Goal: Task Accomplishment & Management: Manage account settings

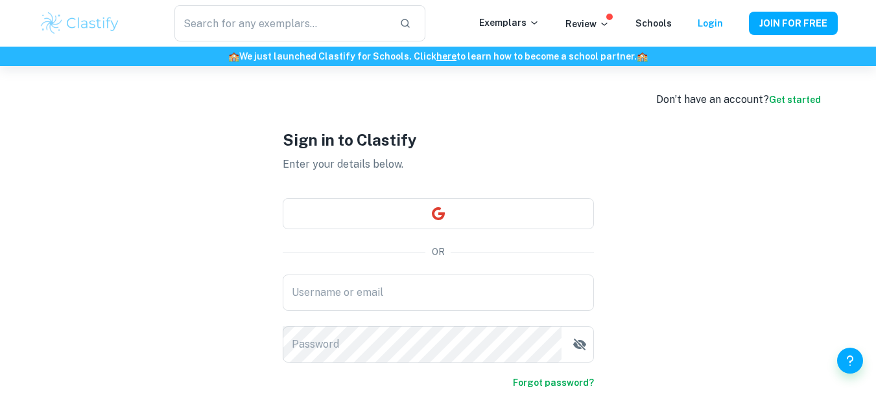
scroll to position [26, 0]
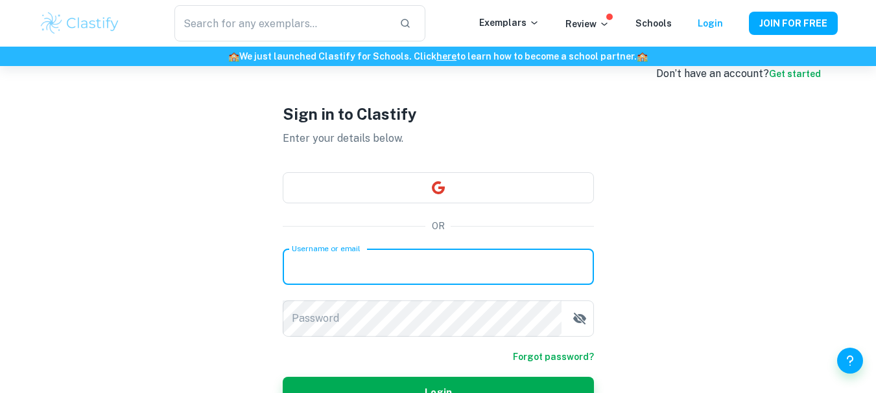
click at [405, 271] on input "Username or email" at bounding box center [438, 267] width 311 height 36
type input "[PERSON_NAME][EMAIL_ADDRESS][DOMAIN_NAME]"
click at [537, 354] on link "Forgot password?" at bounding box center [553, 357] width 81 height 14
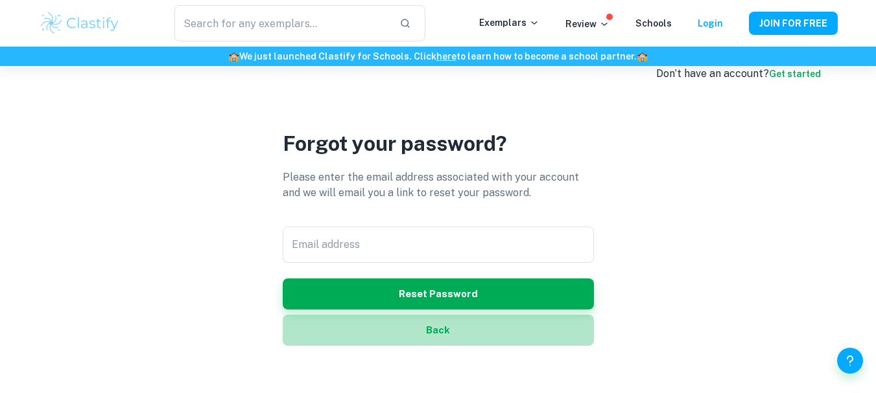
click at [433, 330] on button "Back" at bounding box center [438, 330] width 311 height 31
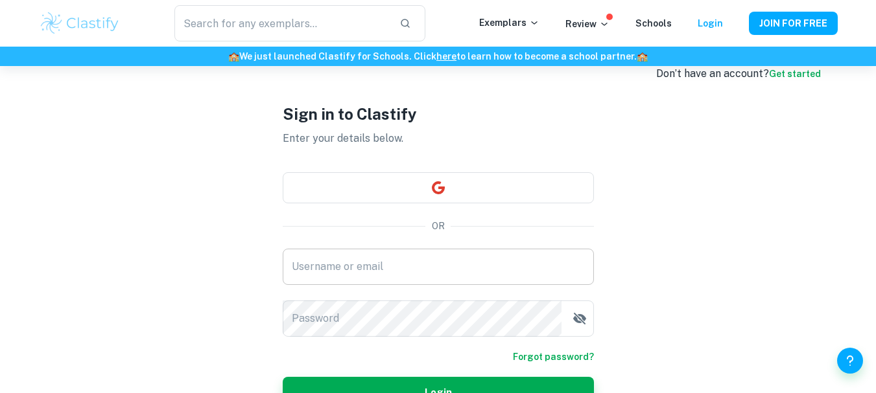
click at [455, 267] on input "Username or email" at bounding box center [438, 267] width 311 height 36
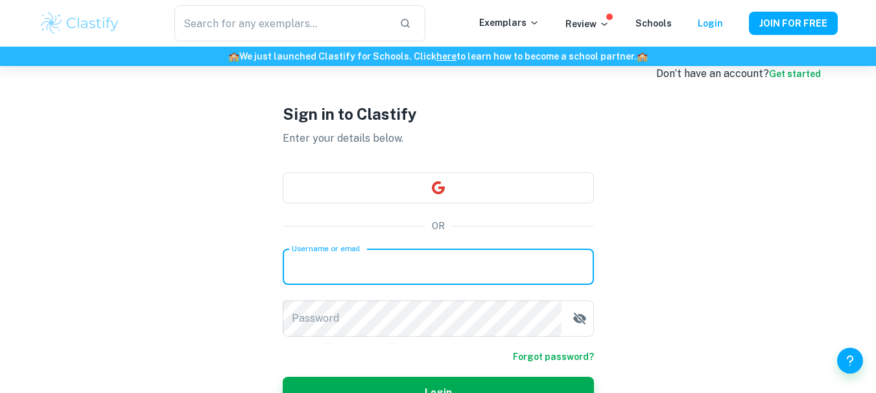
type input "[PERSON_NAME][EMAIL_ADDRESS][DOMAIN_NAME]"
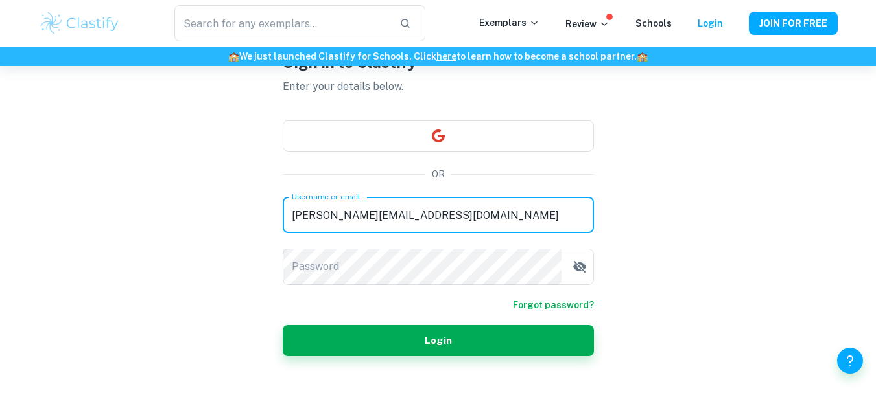
scroll to position [103, 0]
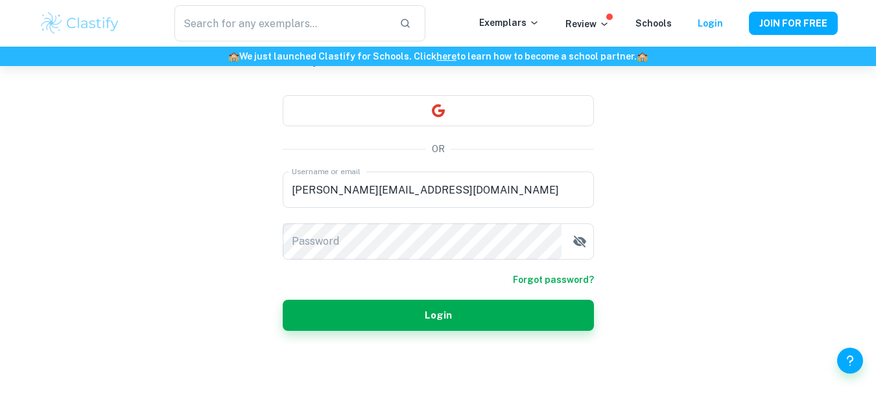
click at [573, 274] on link "Forgot password?" at bounding box center [553, 280] width 81 height 14
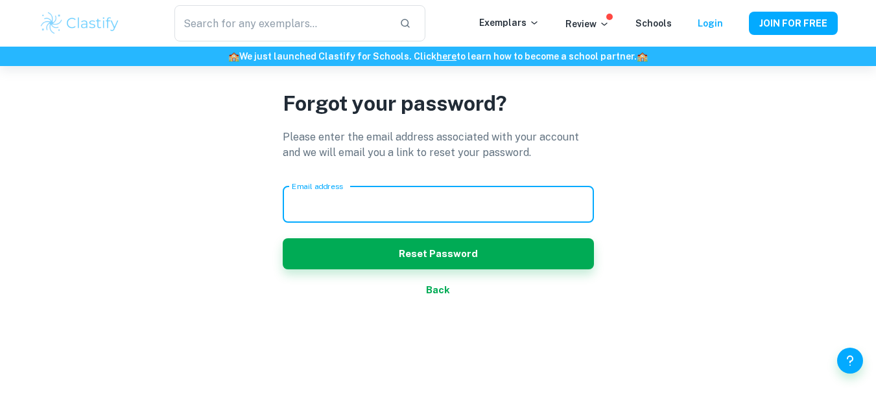
click at [478, 215] on input "Email address" at bounding box center [438, 205] width 311 height 36
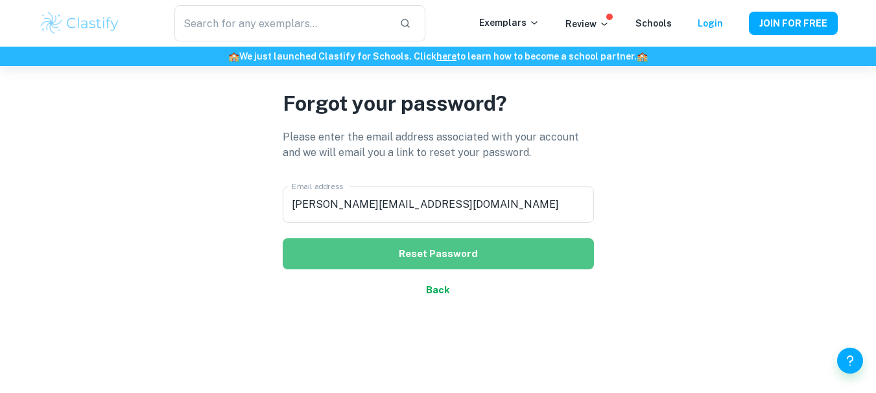
click at [464, 262] on button "Reset Password" at bounding box center [438, 254] width 311 height 31
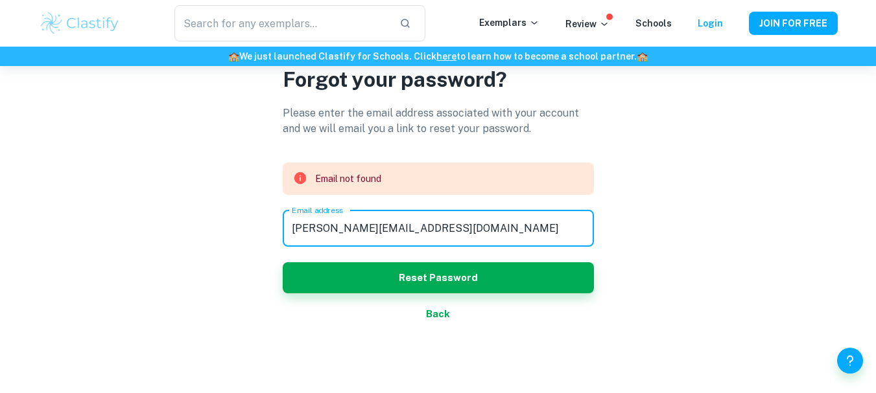
click at [434, 222] on input "[PERSON_NAME][EMAIL_ADDRESS][DOMAIN_NAME]" at bounding box center [438, 229] width 311 height 36
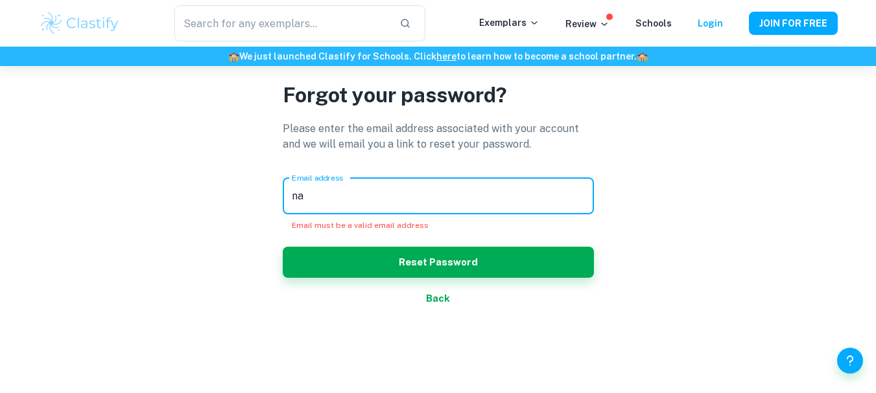
type input "n"
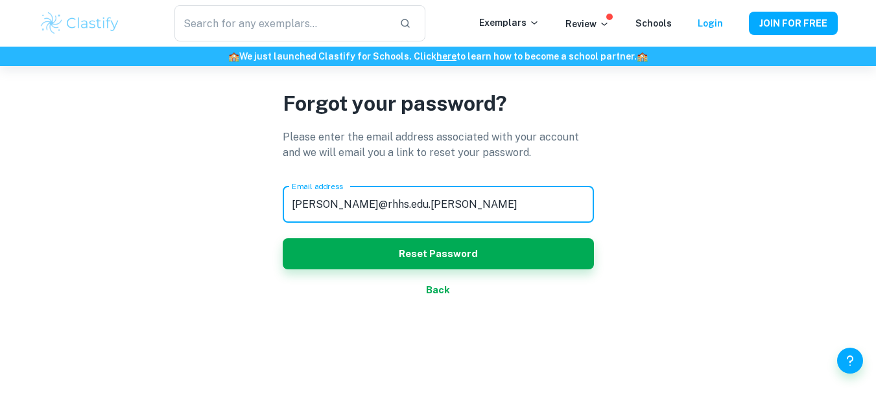
type input "[PERSON_NAME][EMAIL_ADDRESS][DOMAIN_NAME]"
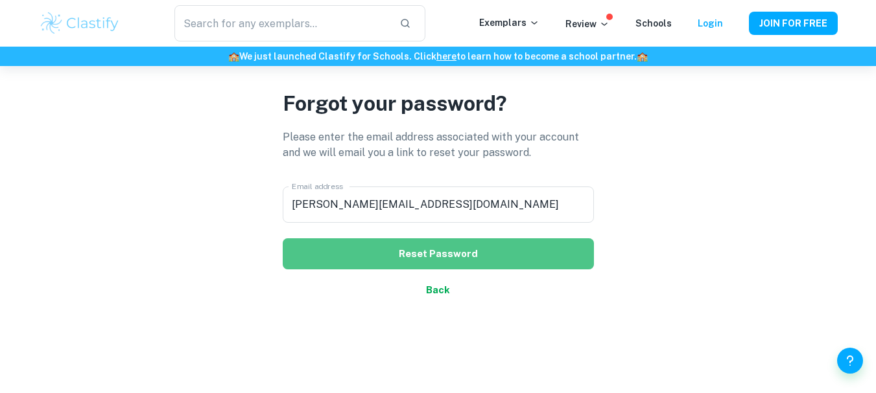
click at [437, 245] on button "Reset Password" at bounding box center [438, 254] width 311 height 31
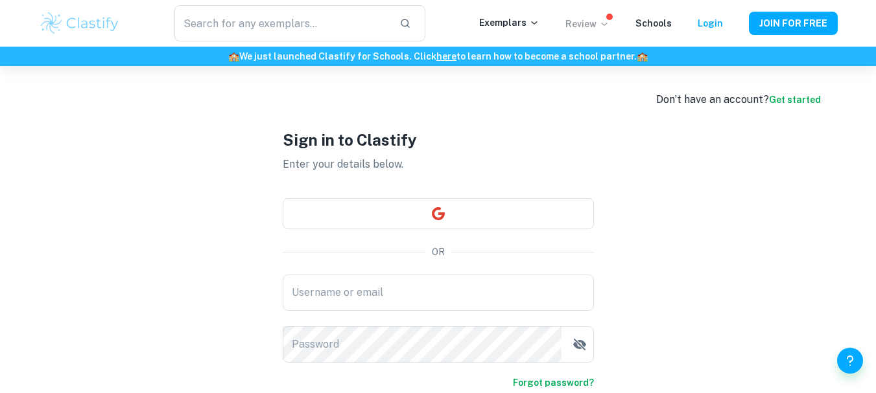
click at [588, 26] on p "Review" at bounding box center [587, 24] width 44 height 14
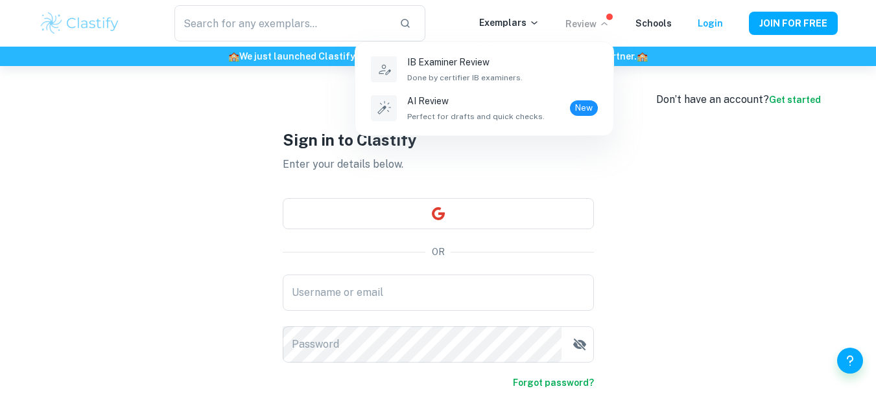
click at [622, 226] on div at bounding box center [438, 196] width 876 height 393
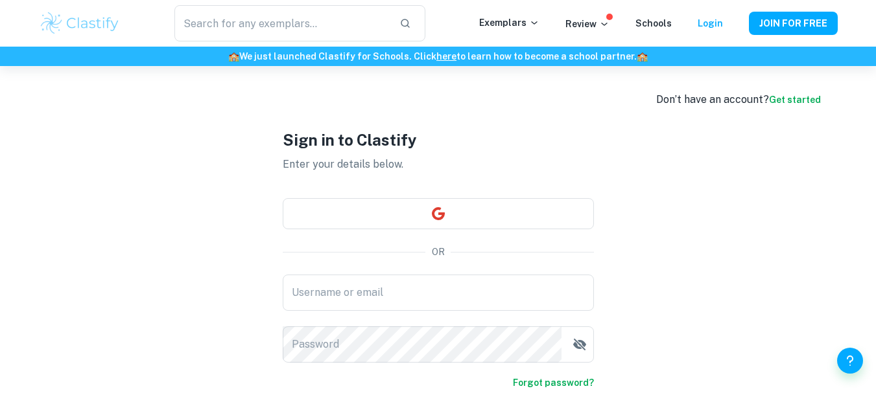
scroll to position [103, 0]
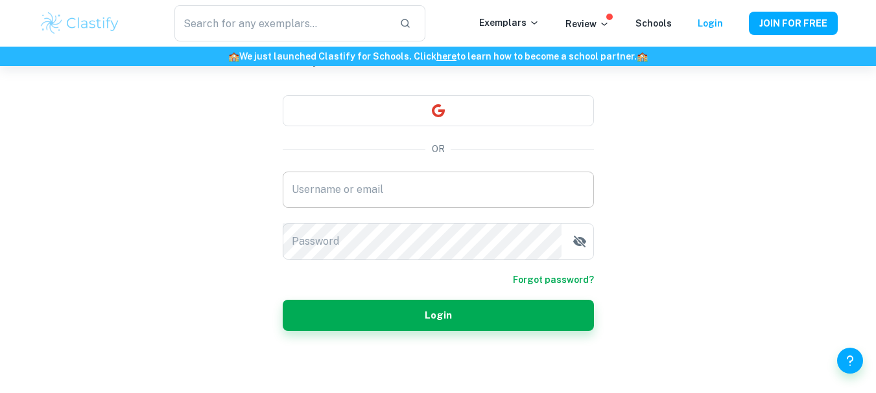
click at [430, 200] on input "Username or email" at bounding box center [438, 190] width 311 height 36
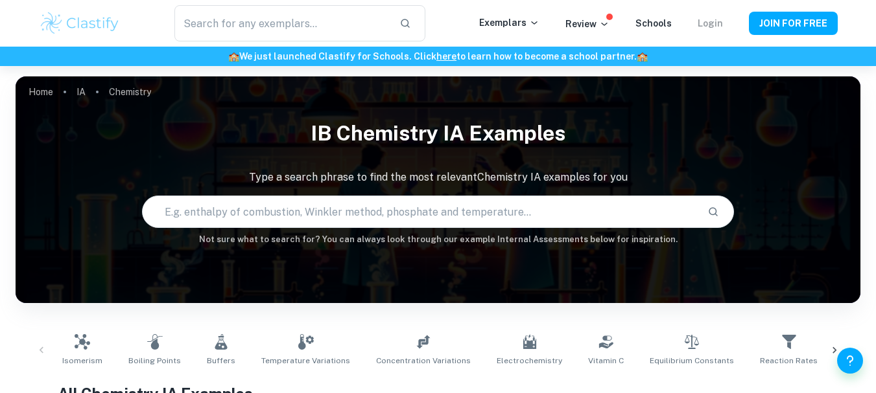
click at [708, 21] on link "Login" at bounding box center [709, 23] width 25 height 10
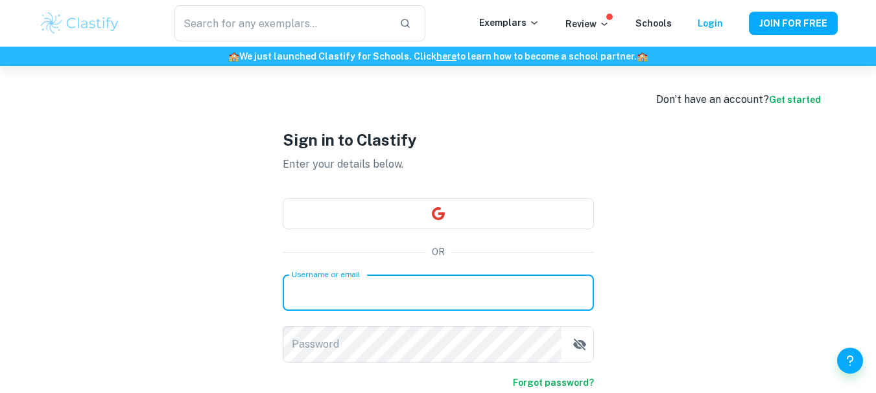
click at [415, 282] on input "Username or email" at bounding box center [438, 293] width 311 height 36
type input "[PERSON_NAME][EMAIL_ADDRESS][DOMAIN_NAME]"
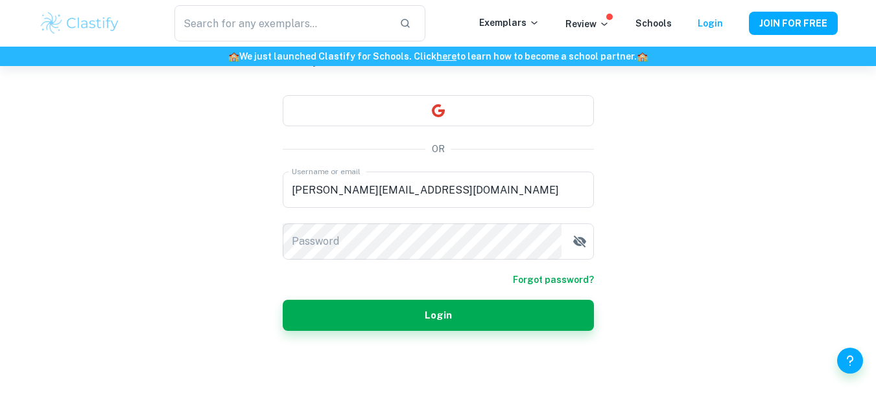
click at [571, 273] on link "Forgot password?" at bounding box center [553, 280] width 81 height 14
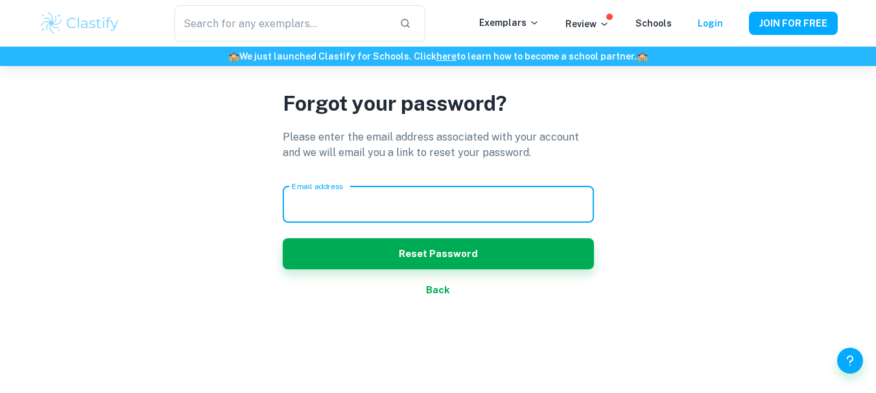
click at [463, 209] on input "Email address" at bounding box center [438, 205] width 311 height 36
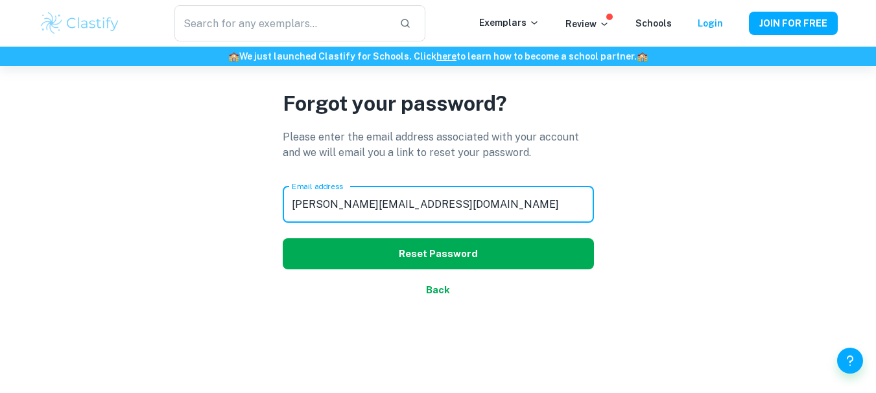
type input "[PERSON_NAME][EMAIL_ADDRESS][DOMAIN_NAME]"
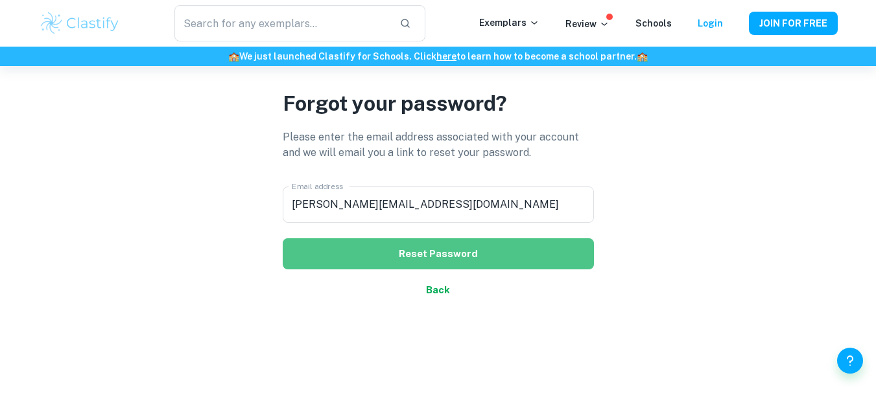
click at [444, 254] on button "Reset Password" at bounding box center [438, 254] width 311 height 31
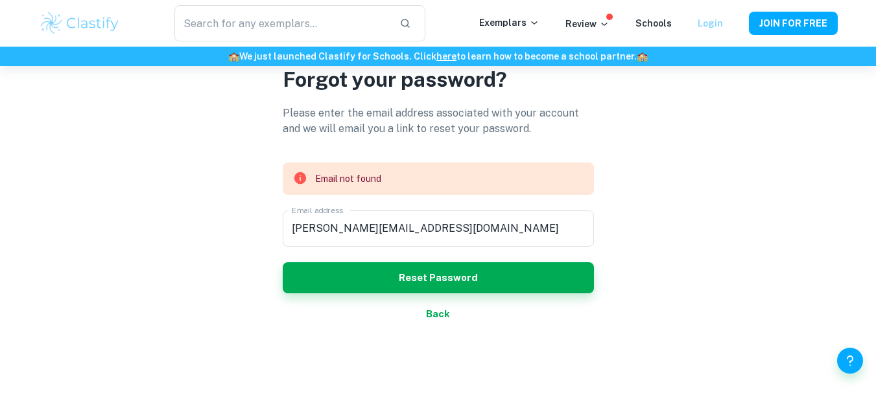
click at [708, 23] on link "Login" at bounding box center [709, 23] width 25 height 10
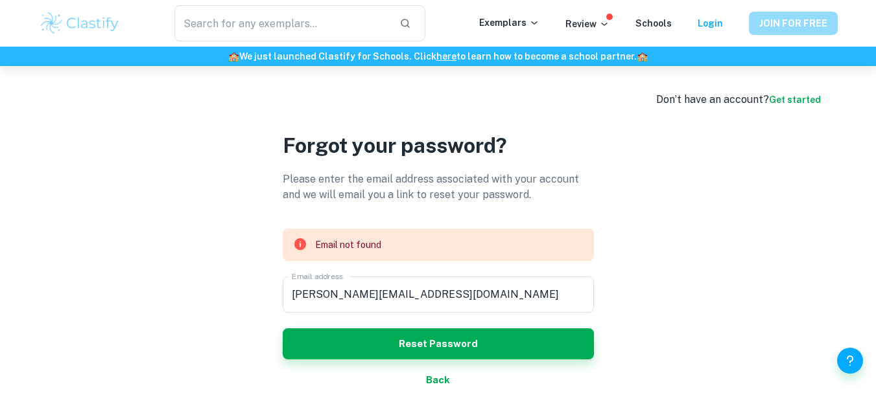
click at [795, 23] on button "JOIN FOR FREE" at bounding box center [793, 23] width 89 height 23
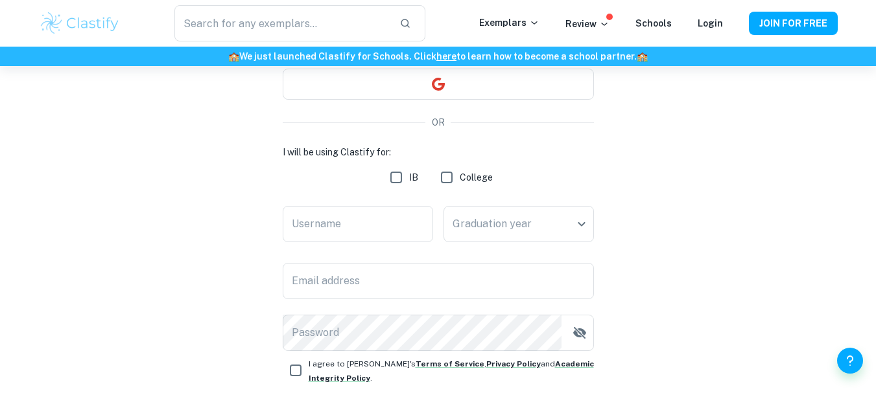
scroll to position [156, 0]
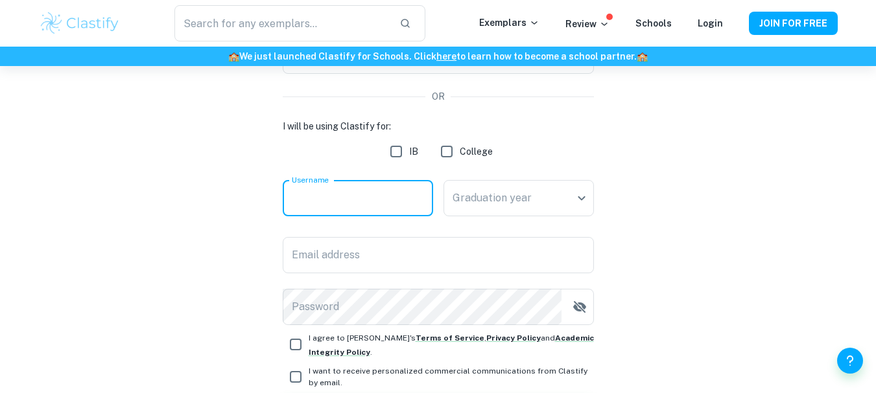
click at [366, 201] on input "Username" at bounding box center [358, 198] width 150 height 36
type input "[PERSON_NAME].Skafi"
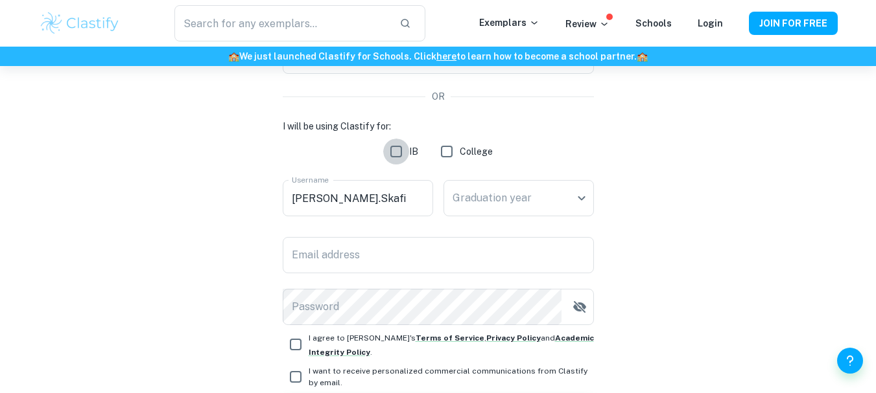
click at [402, 150] on input "IB" at bounding box center [396, 152] width 26 height 26
checkbox input "true"
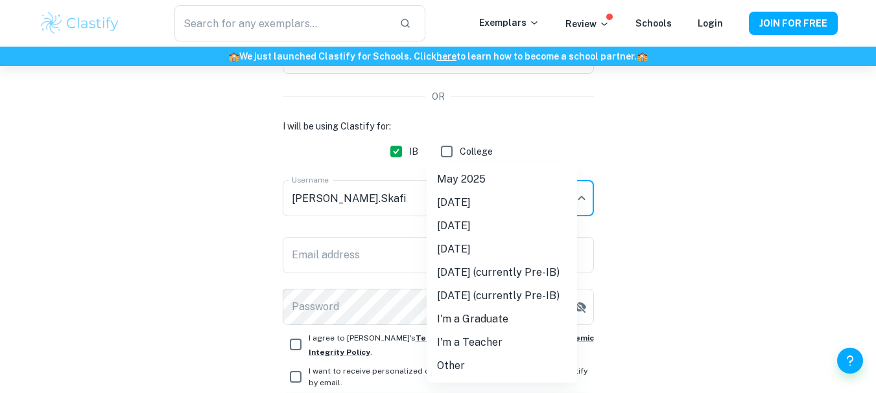
click at [496, 193] on body "We value your privacy We use cookies to enhance your browsing experience, serve…" at bounding box center [438, 107] width 876 height 393
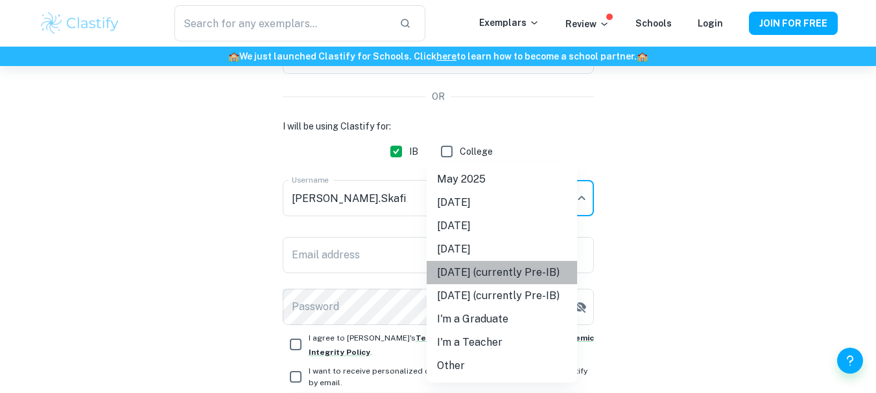
click at [497, 264] on li "[DATE] (currently Pre-IB)" at bounding box center [501, 272] width 150 height 23
type input "M27"
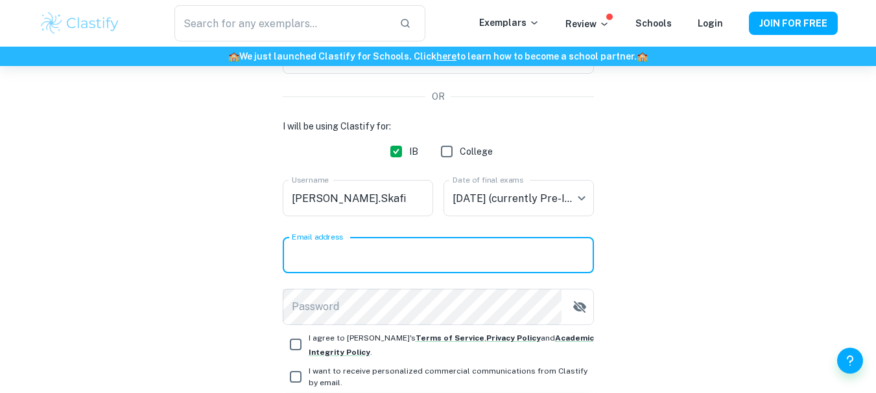
click at [497, 264] on input "Email address" at bounding box center [438, 255] width 311 height 36
type input "[PERSON_NAME][EMAIL_ADDRESS][DOMAIN_NAME]"
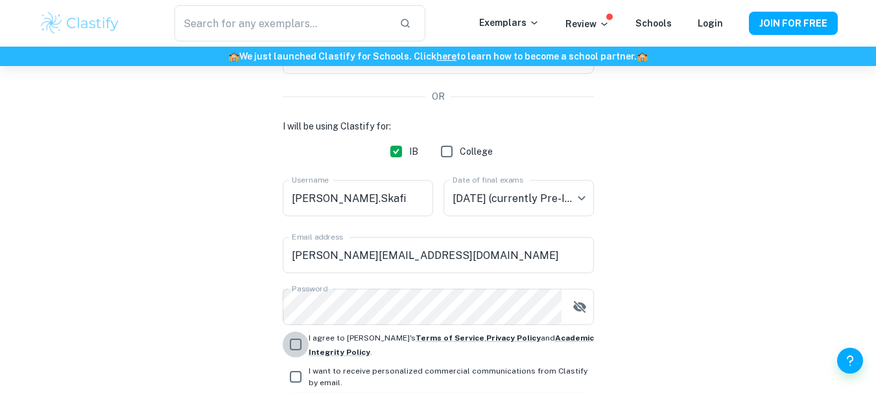
click at [299, 347] on input "I agree to [PERSON_NAME]'s Terms of Service , Privacy Policy and Academic Integ…" at bounding box center [296, 345] width 26 height 26
checkbox input "true"
click at [300, 375] on input "I want to receive personalized commercial communications from Clastify by email." at bounding box center [296, 377] width 26 height 26
checkbox input "true"
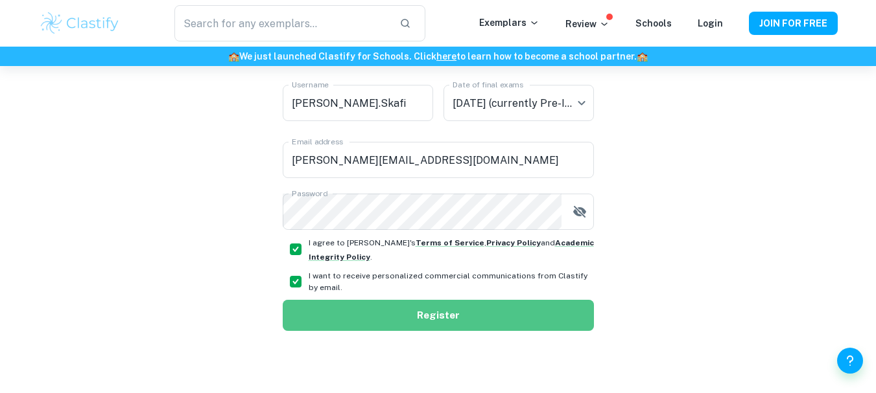
click at [533, 329] on button "Register" at bounding box center [438, 315] width 311 height 31
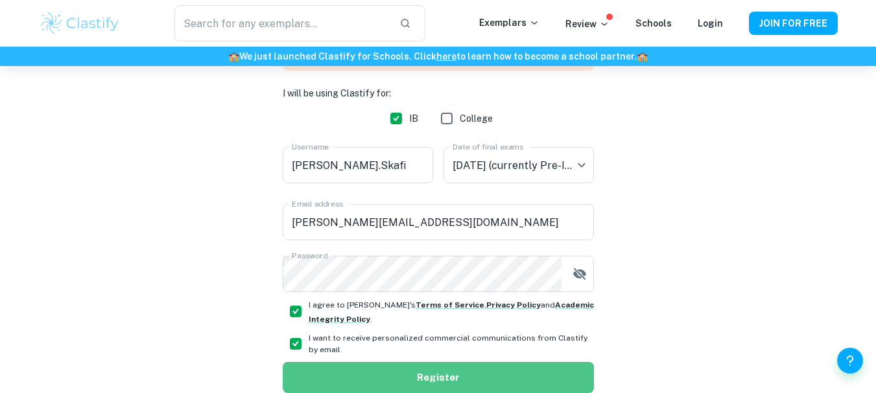
click at [446, 381] on button "Register" at bounding box center [438, 377] width 311 height 31
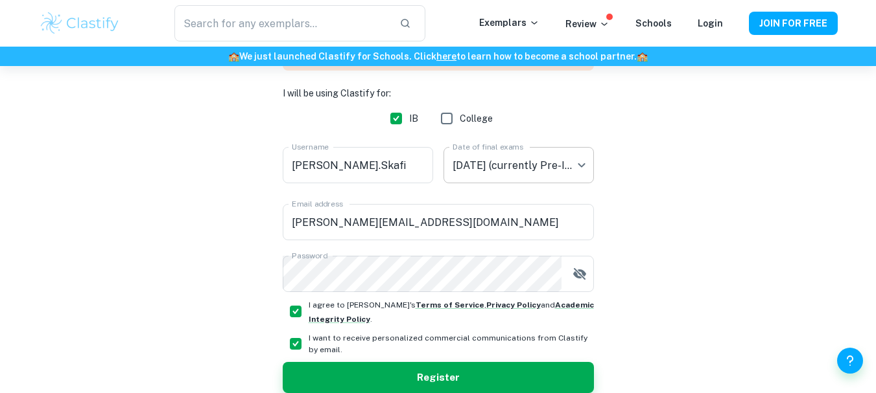
click at [505, 169] on body "We value your privacy We use cookies to enhance your browsing experience, serve…" at bounding box center [438, 11] width 876 height 393
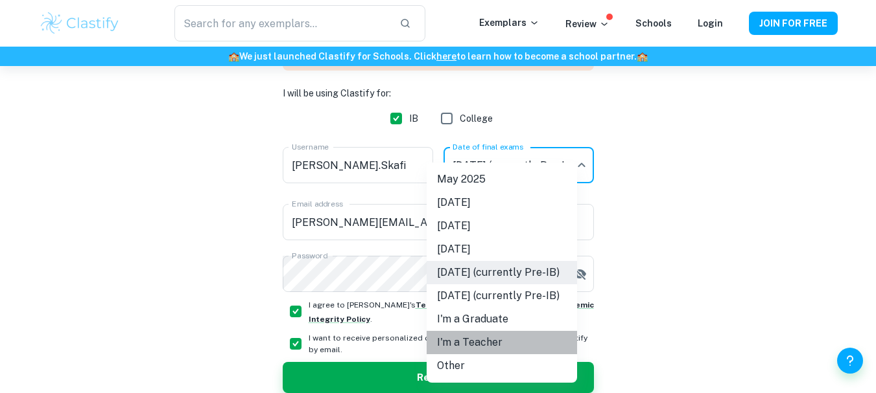
click at [465, 336] on li "I'm a Teacher" at bounding box center [501, 342] width 150 height 23
type input "Teacher"
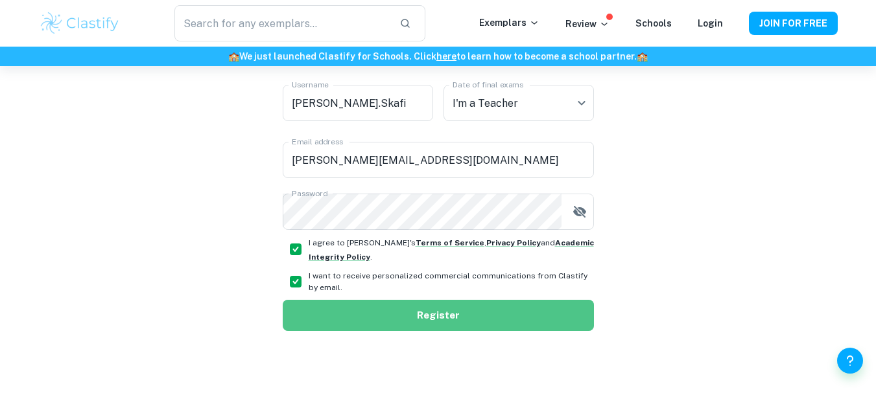
click at [454, 307] on button "Register" at bounding box center [438, 315] width 311 height 31
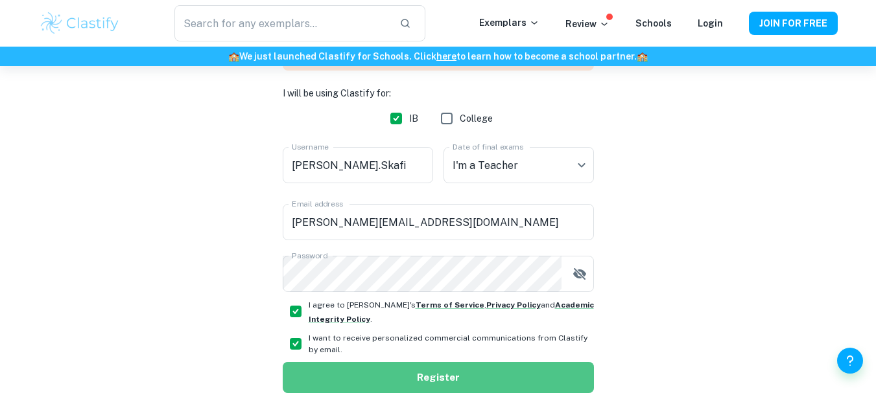
click at [443, 370] on button "Register" at bounding box center [438, 377] width 311 height 31
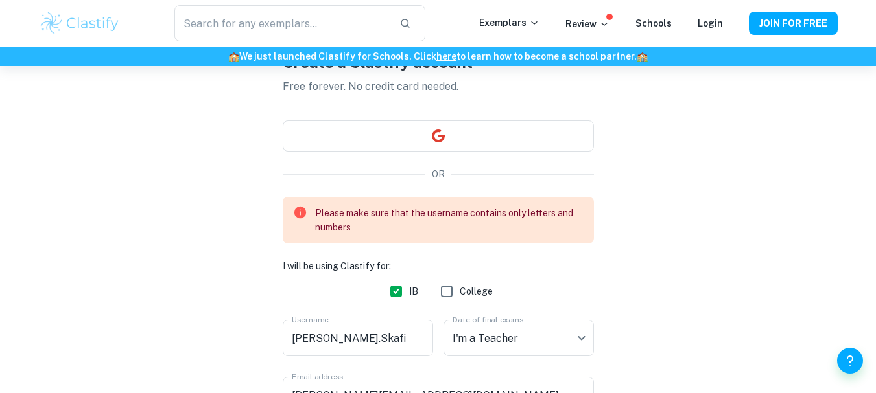
scroll to position [104, 0]
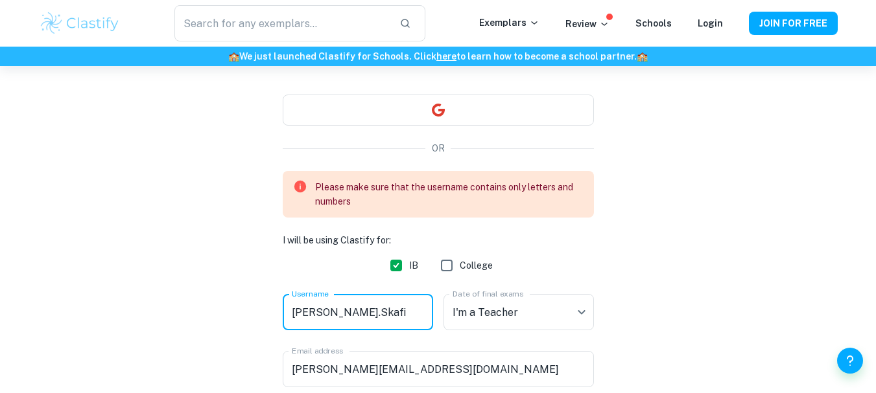
click at [329, 314] on input "[PERSON_NAME].Skafi" at bounding box center [358, 312] width 150 height 36
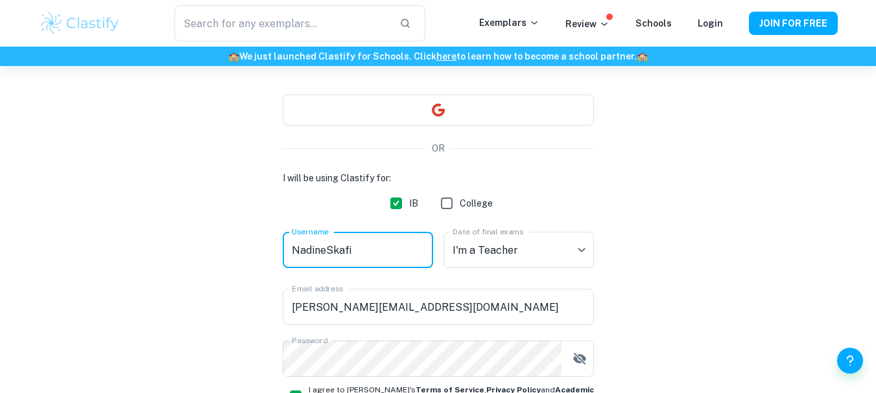
scroll to position [251, 0]
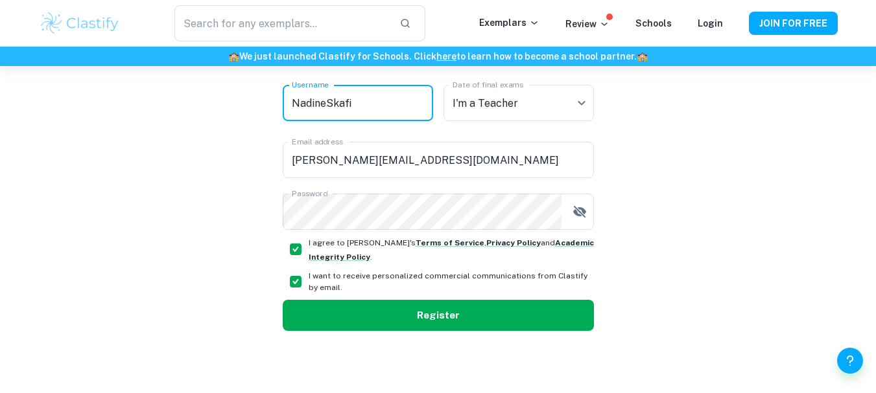
type input "NadineSkafi"
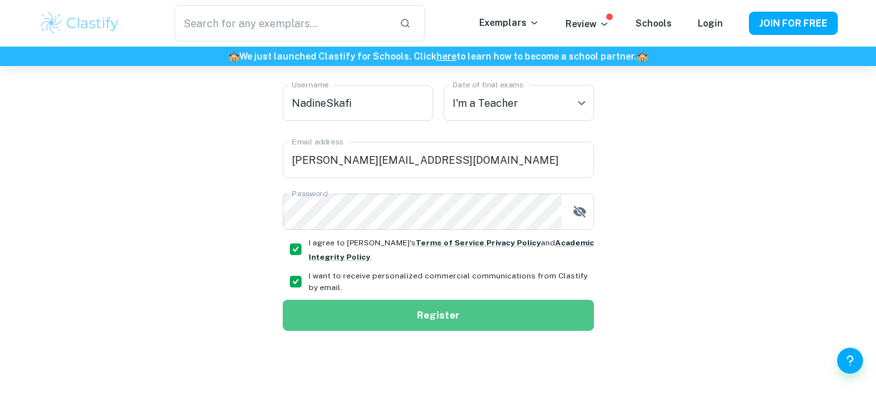
click at [530, 325] on button "Register" at bounding box center [438, 315] width 311 height 31
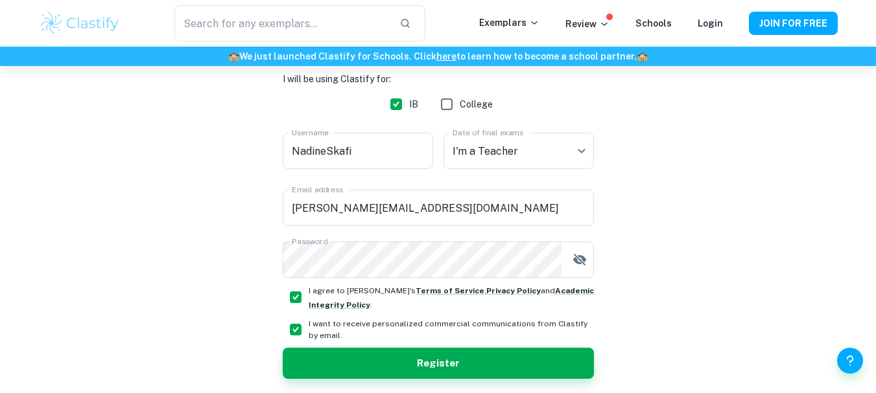
scroll to position [0, 0]
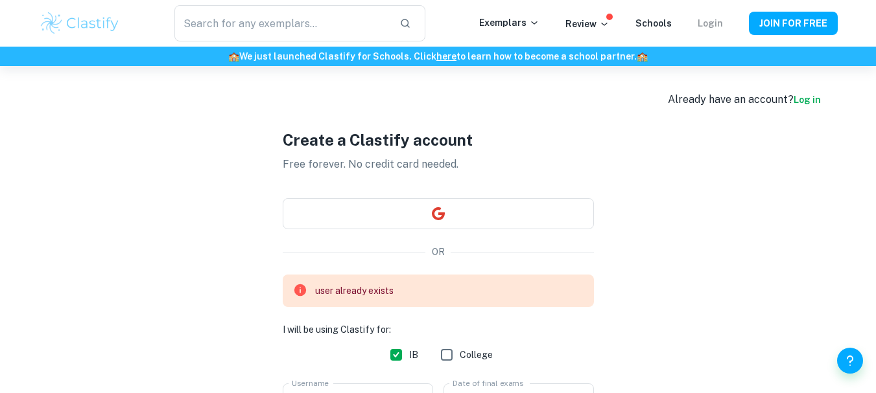
click at [714, 21] on link "Login" at bounding box center [709, 23] width 25 height 10
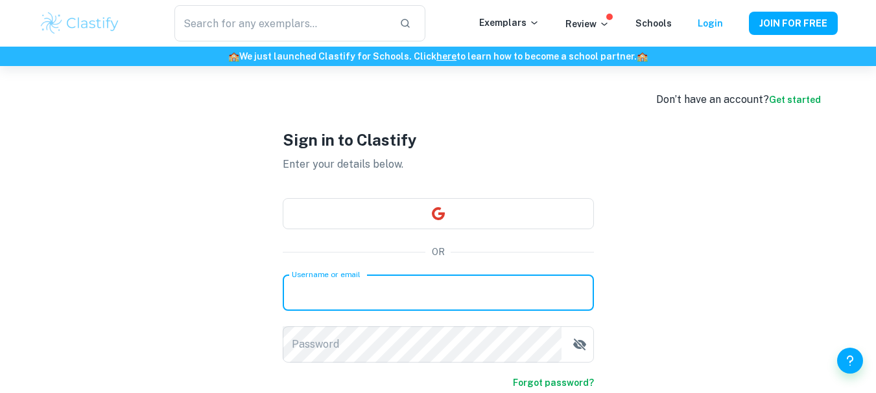
click at [377, 289] on input "Username or email" at bounding box center [438, 293] width 311 height 36
type input "[PERSON_NAME][EMAIL_ADDRESS][DOMAIN_NAME]"
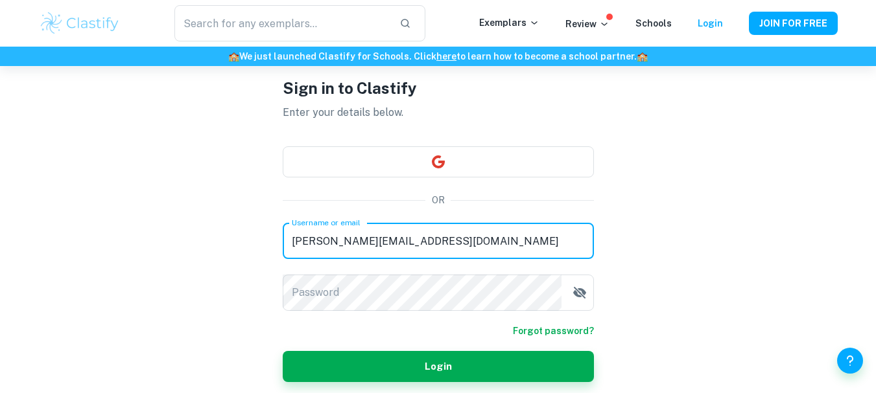
scroll to position [78, 0]
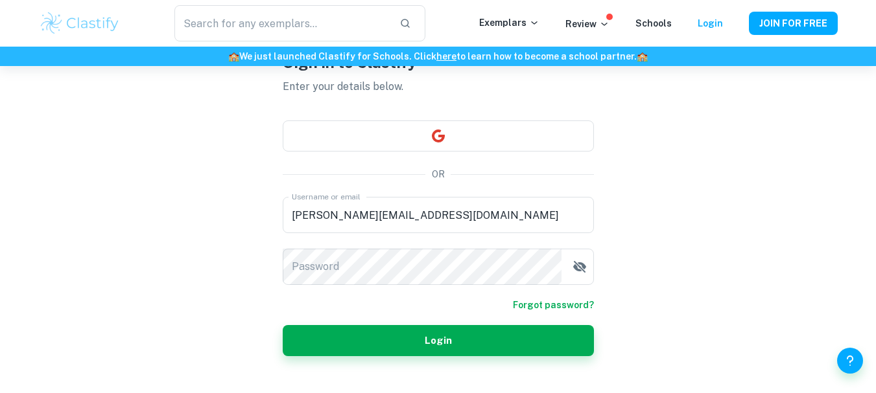
click at [550, 305] on link "Forgot password?" at bounding box center [553, 305] width 81 height 14
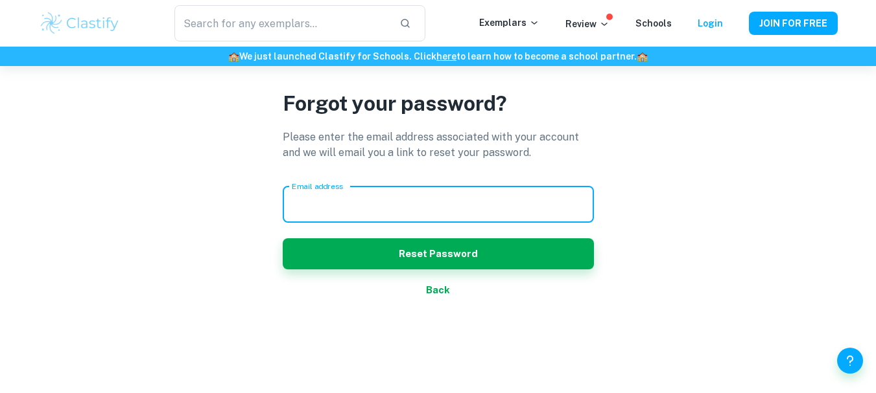
click at [436, 197] on input "Email address" at bounding box center [438, 205] width 311 height 36
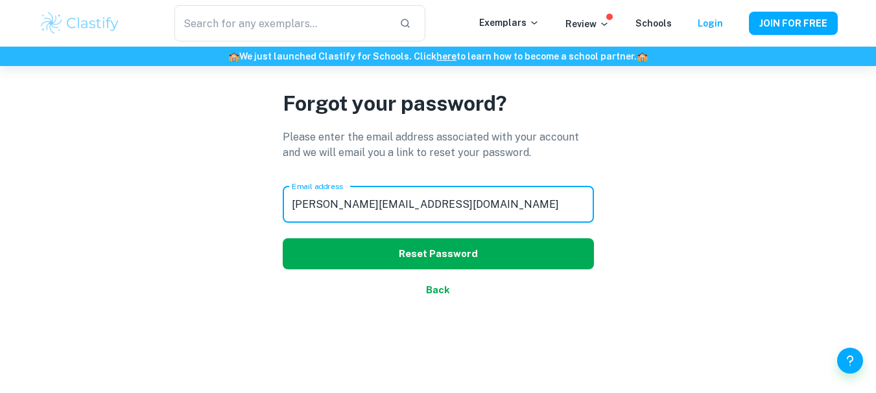
type input "[PERSON_NAME][EMAIL_ADDRESS][DOMAIN_NAME]"
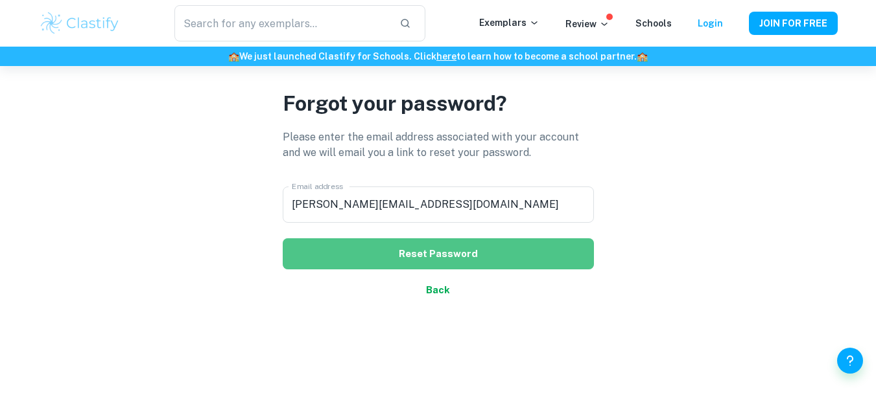
click at [445, 246] on button "Reset Password" at bounding box center [438, 254] width 311 height 31
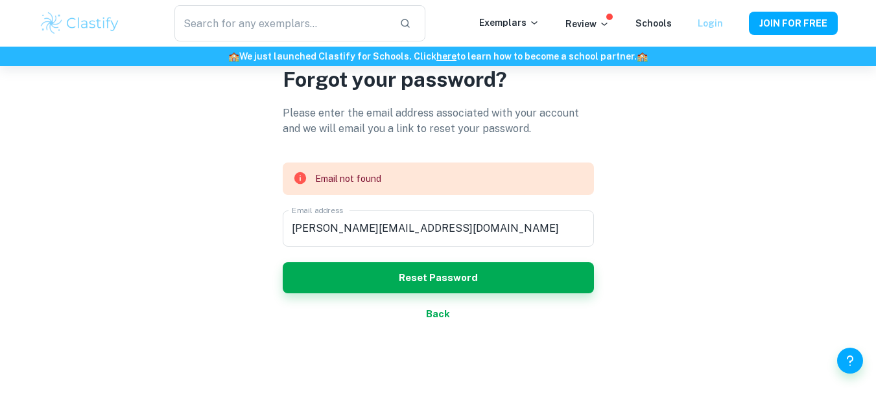
click at [712, 23] on link "Login" at bounding box center [709, 23] width 25 height 10
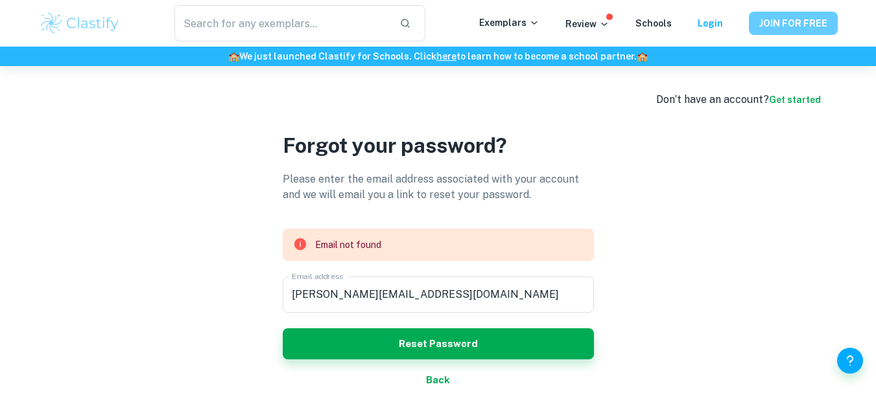
click at [776, 16] on button "JOIN FOR FREE" at bounding box center [793, 23] width 89 height 23
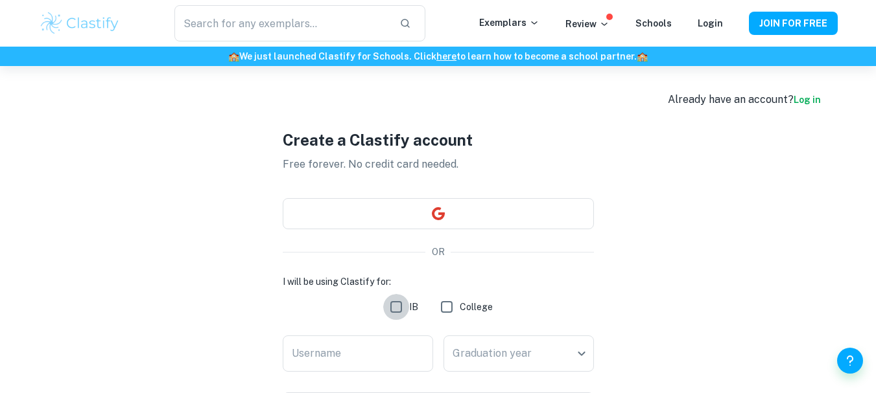
click at [397, 309] on input "IB" at bounding box center [396, 307] width 26 height 26
checkbox input "true"
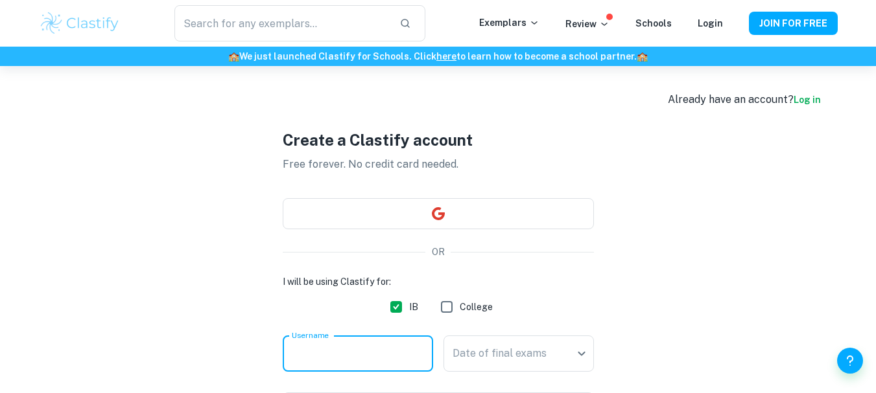
click at [377, 362] on input "Username" at bounding box center [358, 354] width 150 height 36
type input "NadinSkafi"
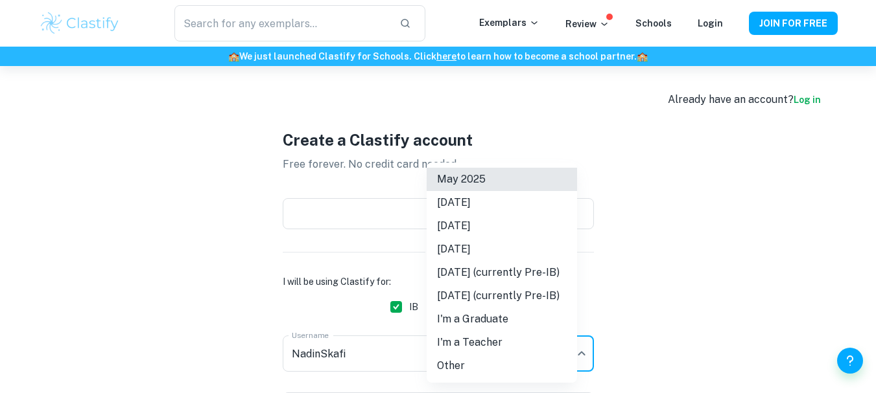
click at [546, 364] on body "We value your privacy We use cookies to enhance your browsing experience, serve…" at bounding box center [438, 262] width 876 height 393
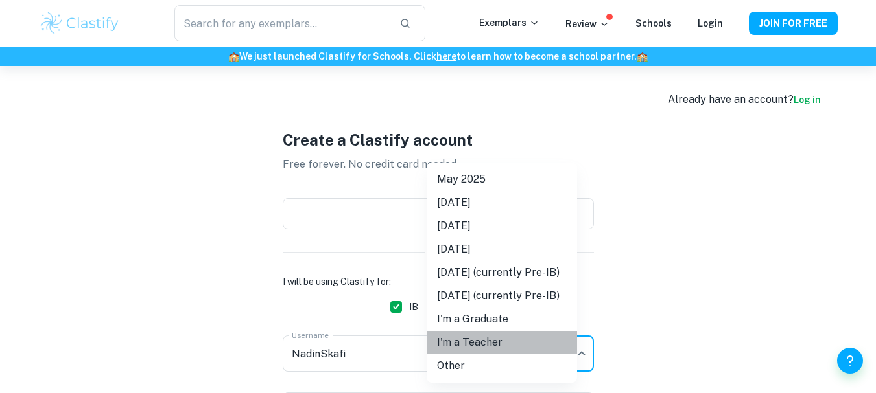
click at [525, 344] on li "I'm a Teacher" at bounding box center [501, 342] width 150 height 23
type input "Teacher"
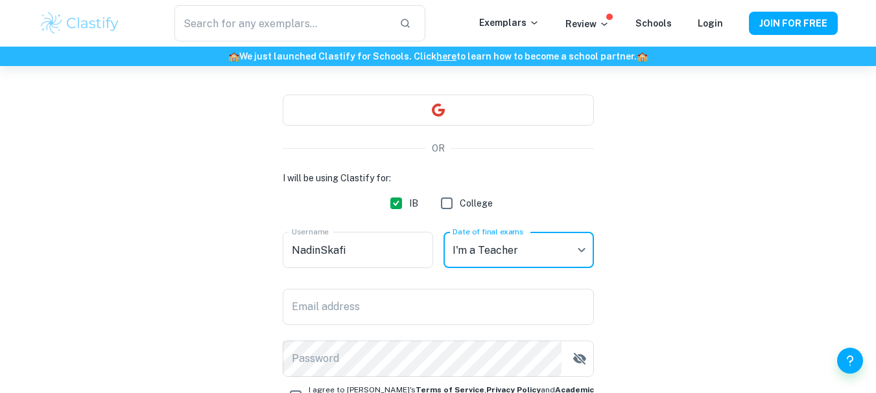
scroll to position [130, 0]
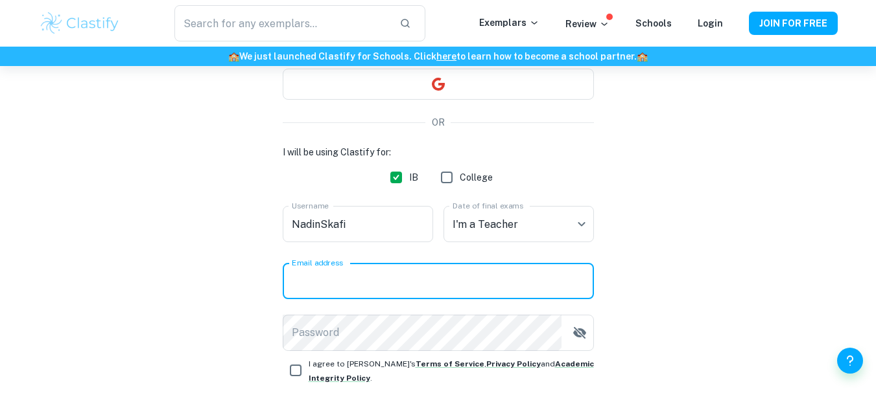
click at [439, 276] on input "Email address" at bounding box center [438, 281] width 311 height 36
type input "[EMAIL_ADDRESS][DOMAIN_NAME]"
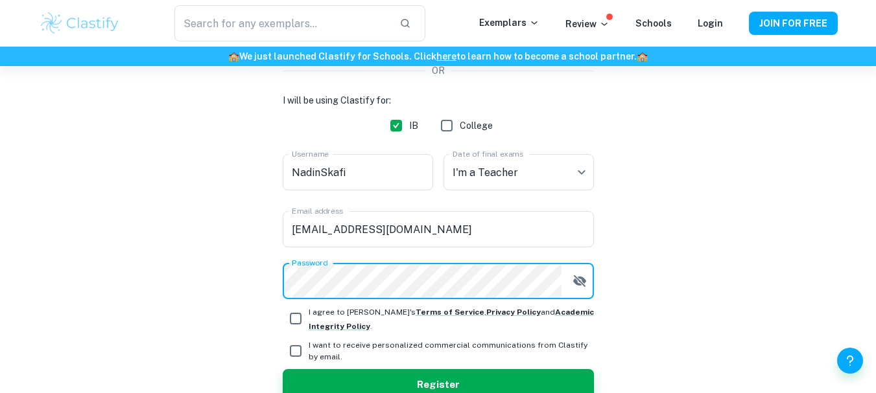
scroll to position [207, 0]
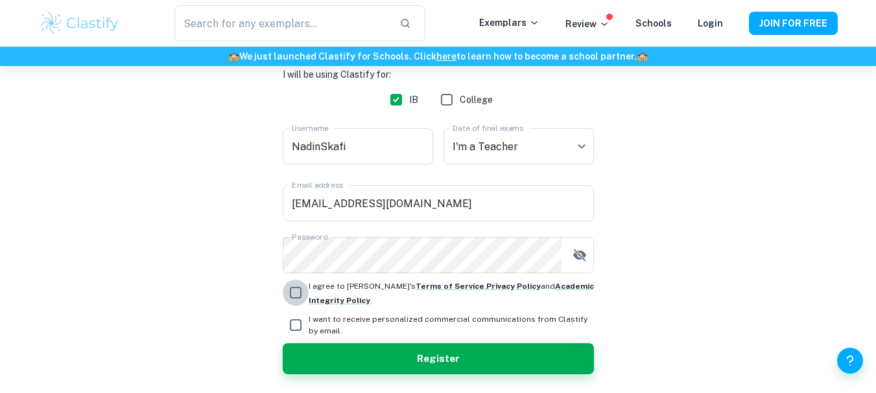
click at [299, 288] on input "I agree to [PERSON_NAME]'s Terms of Service , Privacy Policy and Academic Integ…" at bounding box center [296, 293] width 26 height 26
checkbox input "true"
click at [294, 321] on input "I want to receive personalized commercial communications from Clastify by email." at bounding box center [296, 325] width 26 height 26
checkbox input "true"
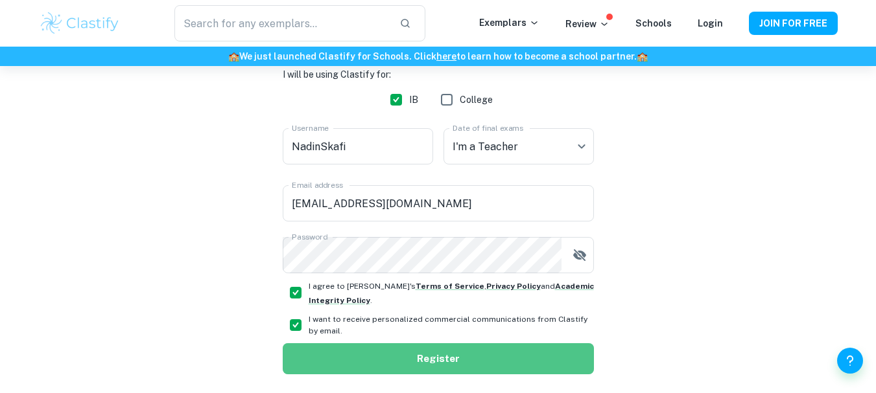
click at [361, 360] on button "Register" at bounding box center [438, 359] width 311 height 31
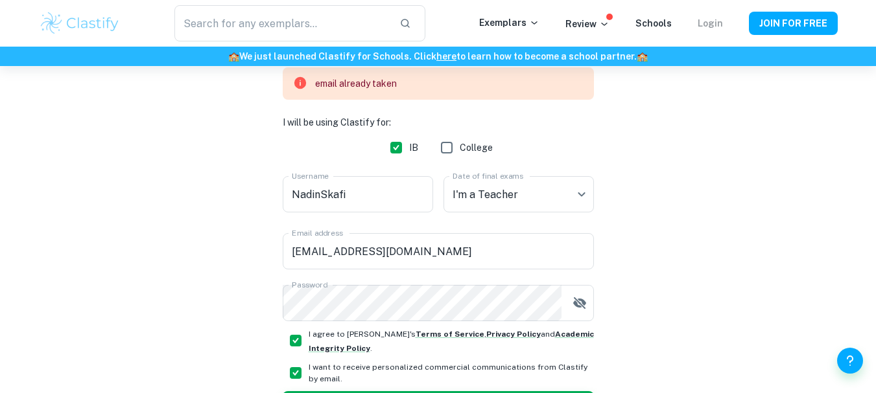
click at [712, 25] on link "Login" at bounding box center [709, 23] width 25 height 10
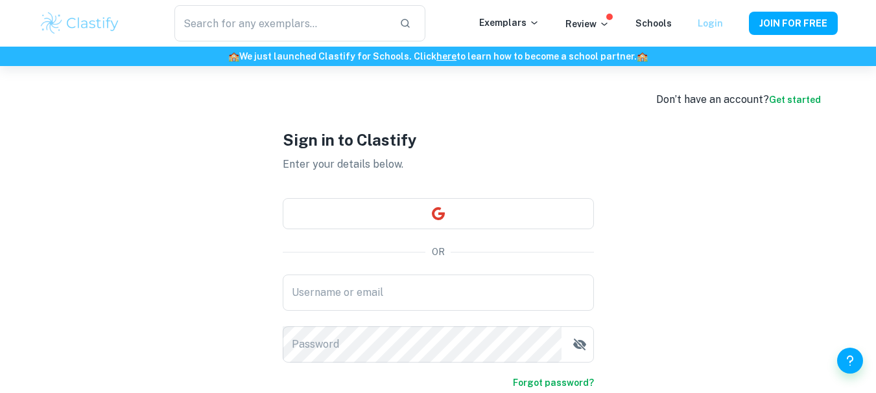
click at [715, 23] on link "Login" at bounding box center [709, 23] width 25 height 10
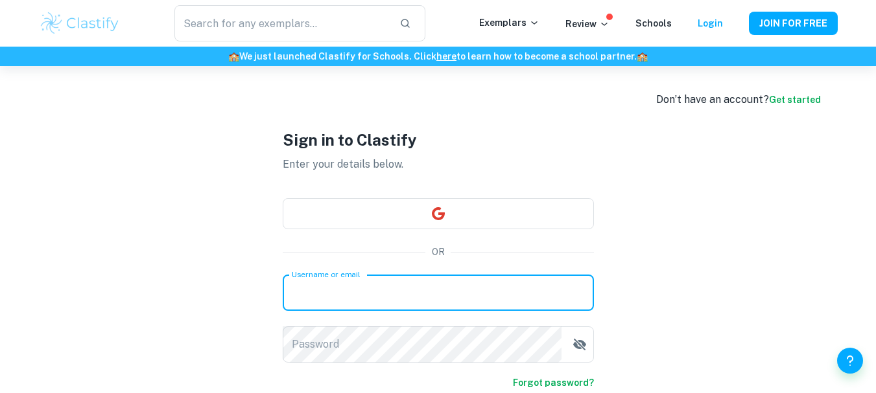
click at [378, 298] on input "Username or email" at bounding box center [438, 293] width 311 height 36
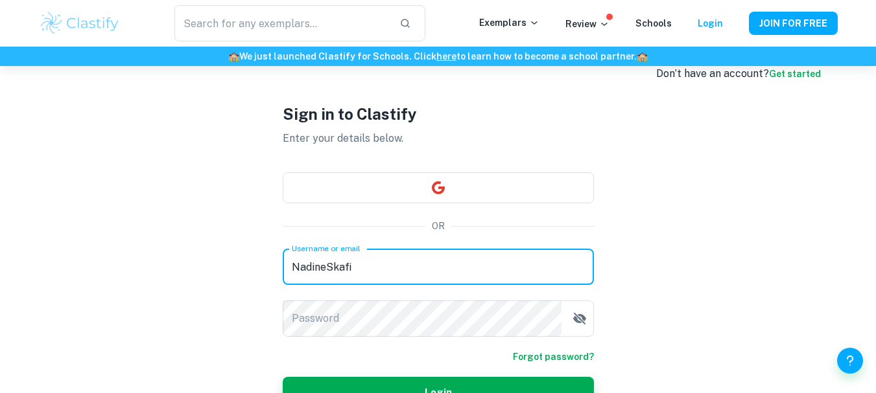
scroll to position [52, 0]
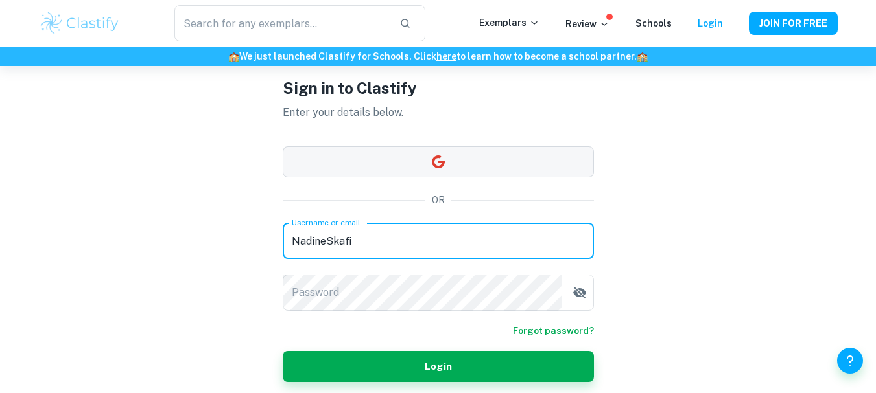
type input "NadineSkafi"
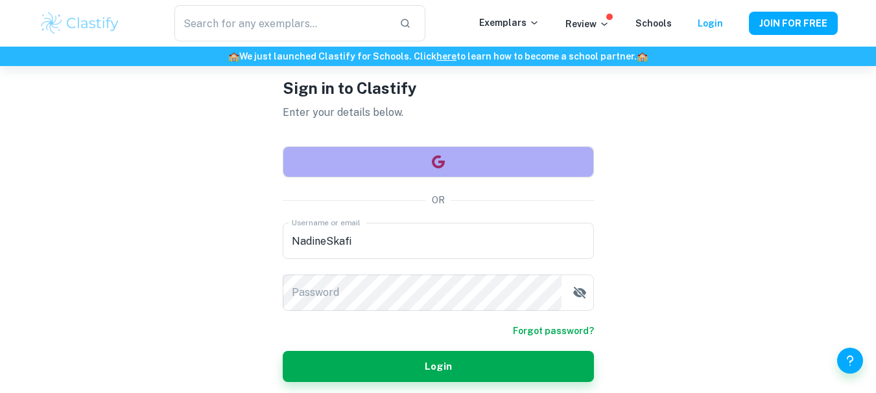
click at [445, 162] on icon "button" at bounding box center [438, 162] width 16 height 16
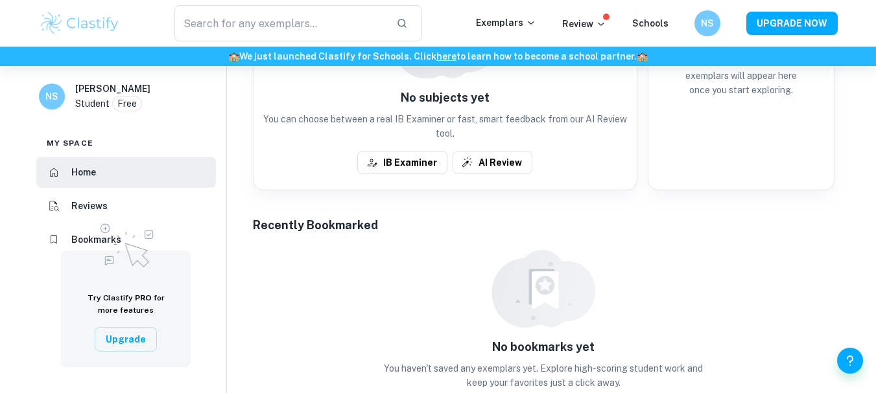
scroll to position [98, 0]
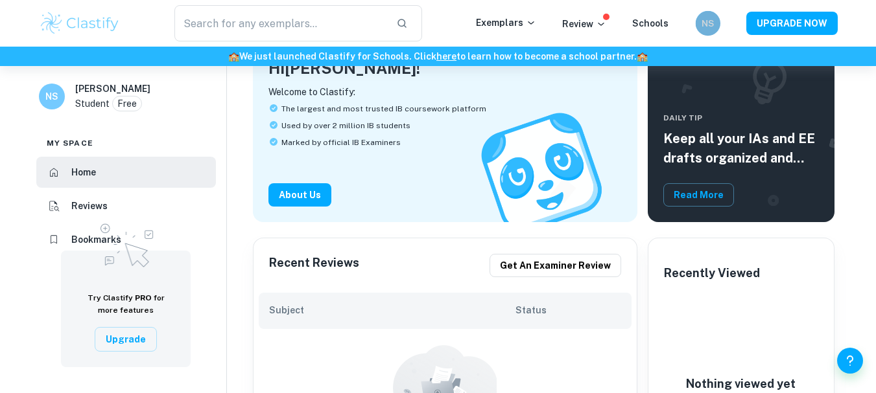
click at [709, 30] on h6 "NS" at bounding box center [707, 23] width 14 height 14
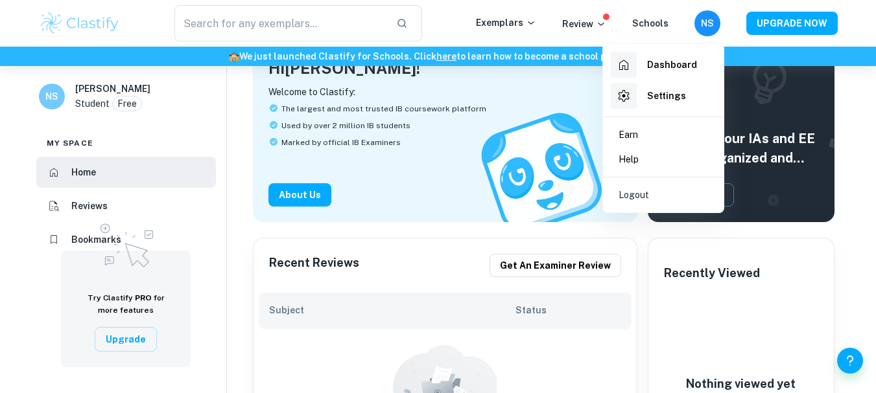
click at [553, 110] on div at bounding box center [438, 196] width 876 height 393
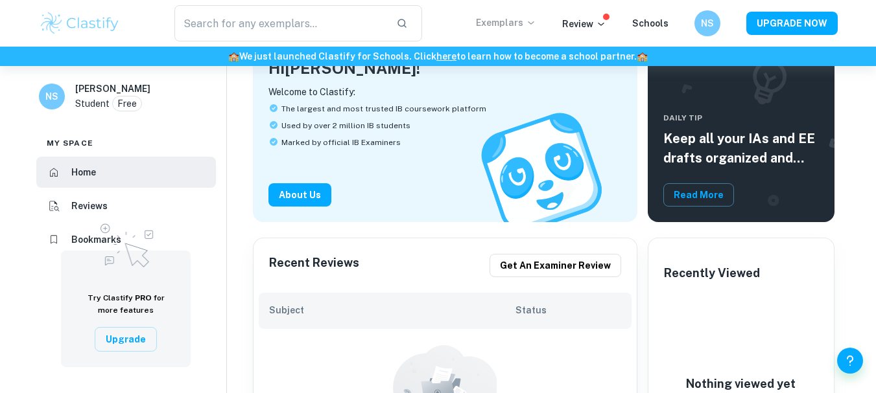
click at [531, 21] on icon at bounding box center [531, 22] width 10 height 10
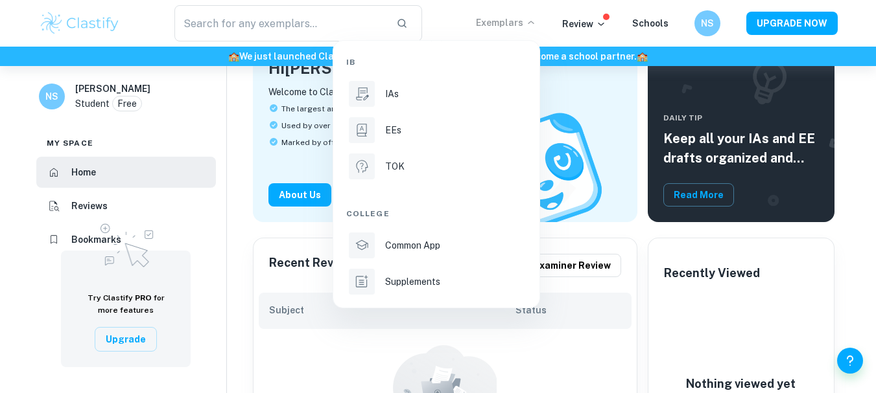
click at [531, 21] on div at bounding box center [438, 196] width 876 height 393
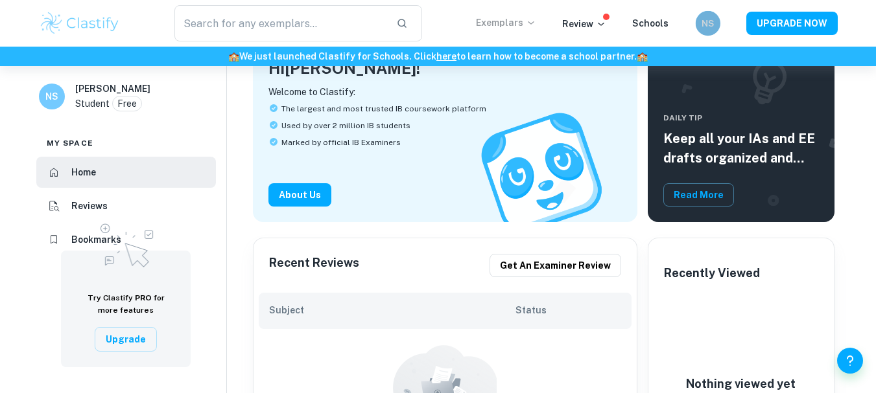
click at [710, 27] on h6 "NS" at bounding box center [707, 23] width 14 height 14
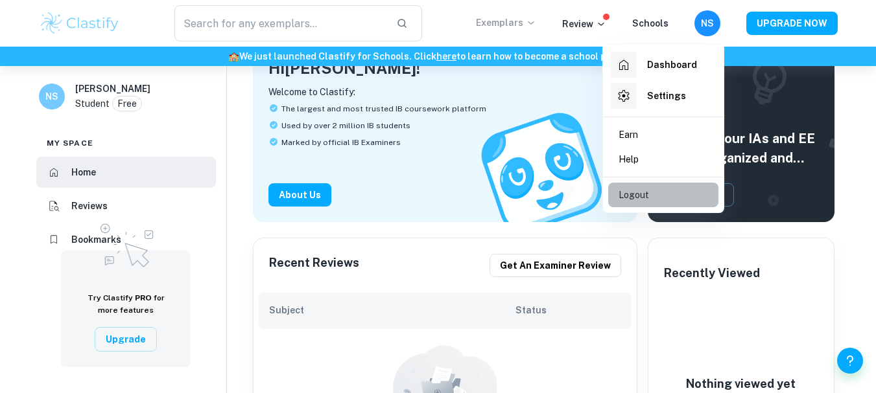
click at [646, 183] on li "Logout" at bounding box center [663, 195] width 110 height 25
